Goal: Obtain resource: Obtain resource

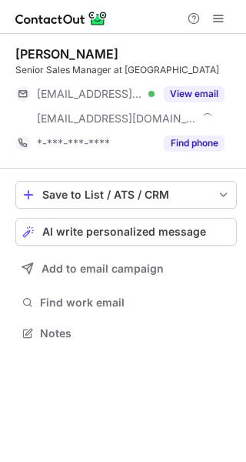
scroll to position [322, 246]
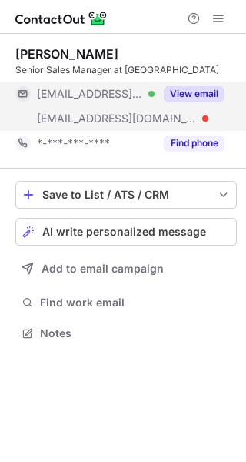
click at [211, 90] on button "View email" at bounding box center [194, 93] width 61 height 15
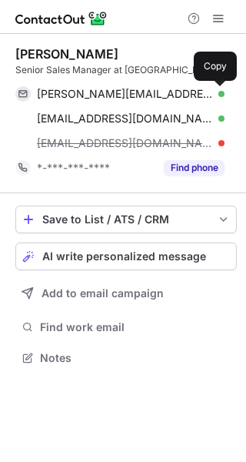
scroll to position [347, 246]
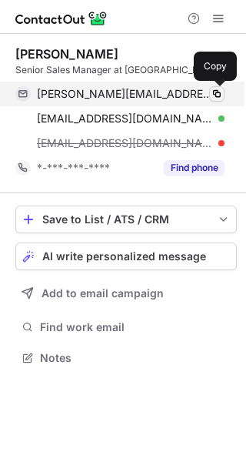
click at [219, 92] on span at bounding box center [217, 94] width 12 height 12
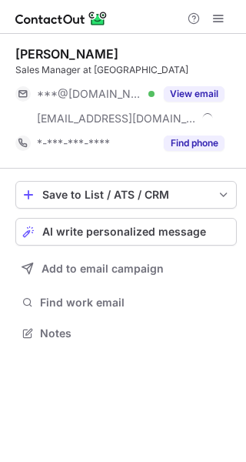
scroll to position [322, 246]
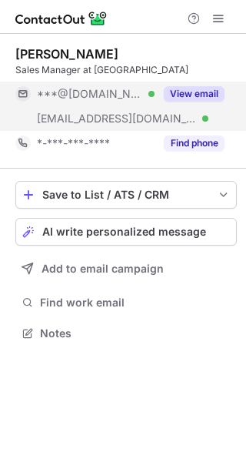
click at [203, 89] on button "View email" at bounding box center [194, 93] width 61 height 15
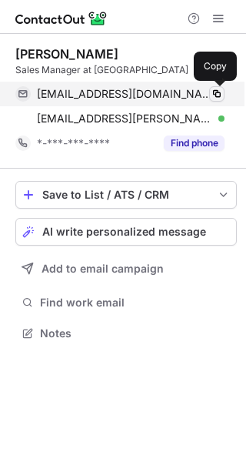
click at [220, 89] on span at bounding box center [217, 94] width 12 height 12
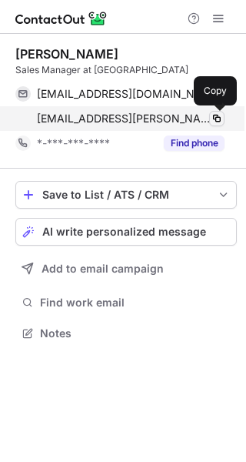
click at [216, 115] on span at bounding box center [217, 118] width 12 height 12
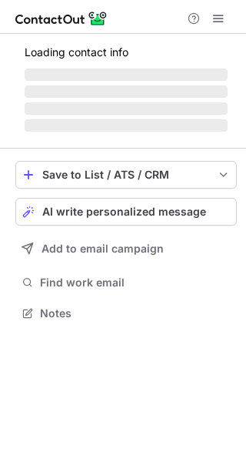
scroll to position [298, 246]
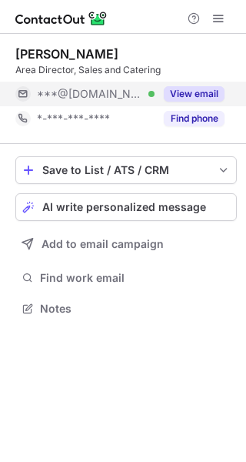
click at [209, 94] on button "View email" at bounding box center [194, 93] width 61 height 15
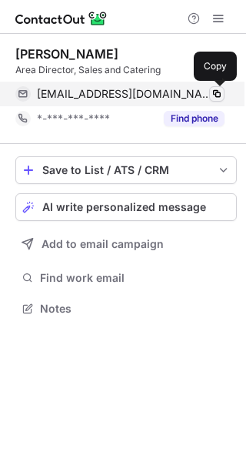
click at [213, 94] on span at bounding box center [217, 94] width 12 height 12
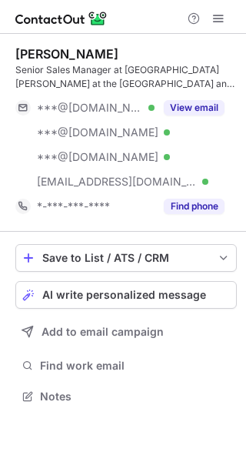
scroll to position [386, 246]
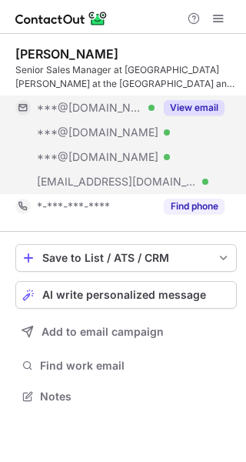
click at [192, 108] on button "View email" at bounding box center [194, 107] width 61 height 15
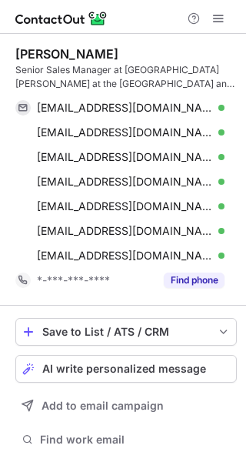
scroll to position [459, 235]
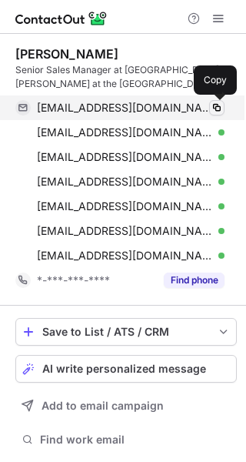
click at [219, 108] on span at bounding box center [217, 108] width 12 height 12
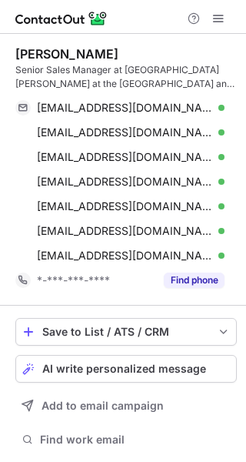
scroll to position [459, 235]
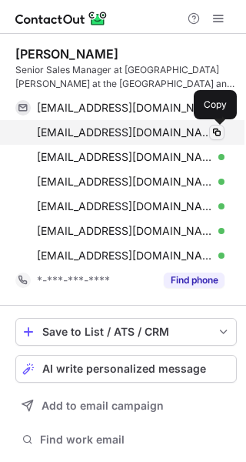
click at [217, 130] on span at bounding box center [217, 132] width 12 height 12
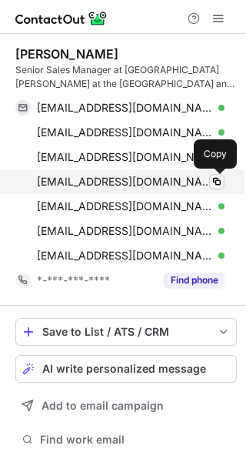
click at [218, 183] on span at bounding box center [217, 181] width 12 height 12
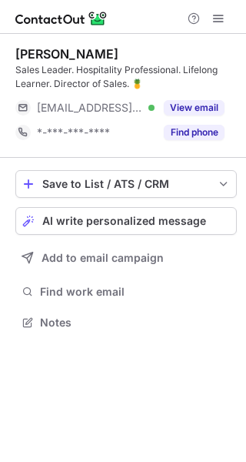
scroll to position [312, 246]
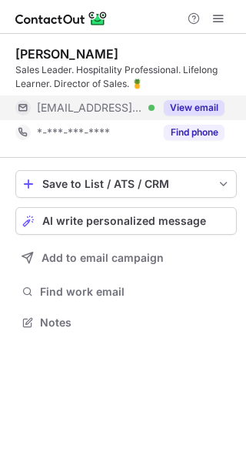
click at [191, 105] on button "View email" at bounding box center [194, 107] width 61 height 15
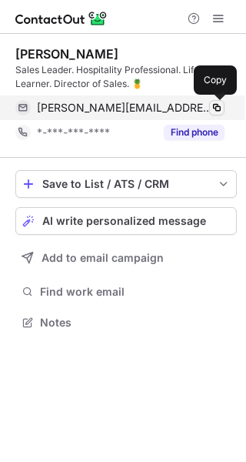
click at [217, 105] on span at bounding box center [217, 108] width 12 height 12
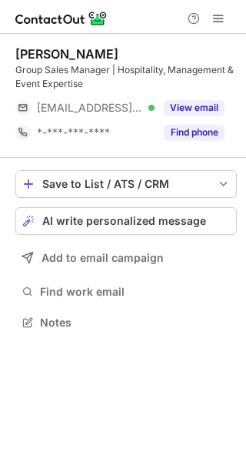
scroll to position [312, 246]
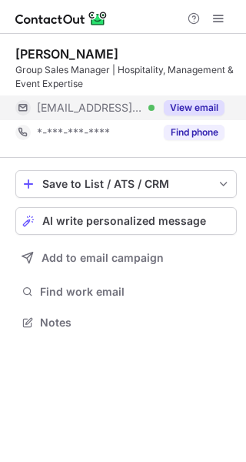
click at [202, 107] on button "View email" at bounding box center [194, 107] width 61 height 15
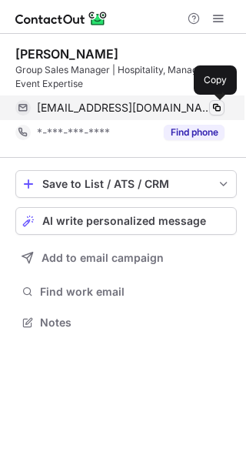
click at [219, 110] on span at bounding box center [217, 108] width 12 height 12
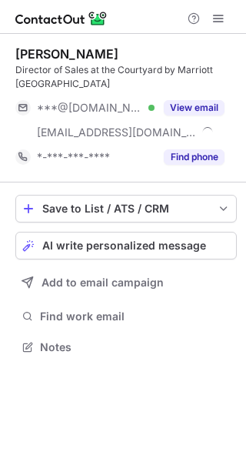
scroll to position [336, 246]
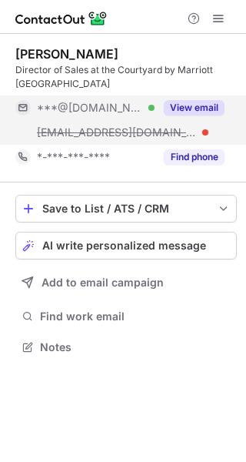
click at [207, 109] on button "View email" at bounding box center [194, 107] width 61 height 15
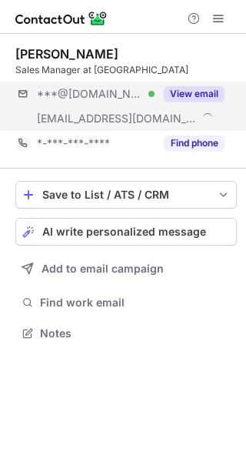
scroll to position [322, 246]
click at [209, 97] on button "View email" at bounding box center [194, 93] width 61 height 15
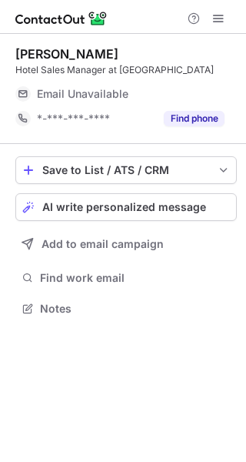
scroll to position [312, 246]
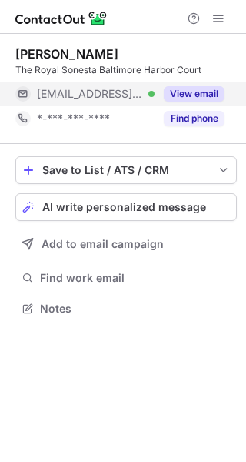
scroll to position [298, 246]
click at [192, 97] on button "View email" at bounding box center [194, 93] width 61 height 15
